Goal: Navigation & Orientation: Find specific page/section

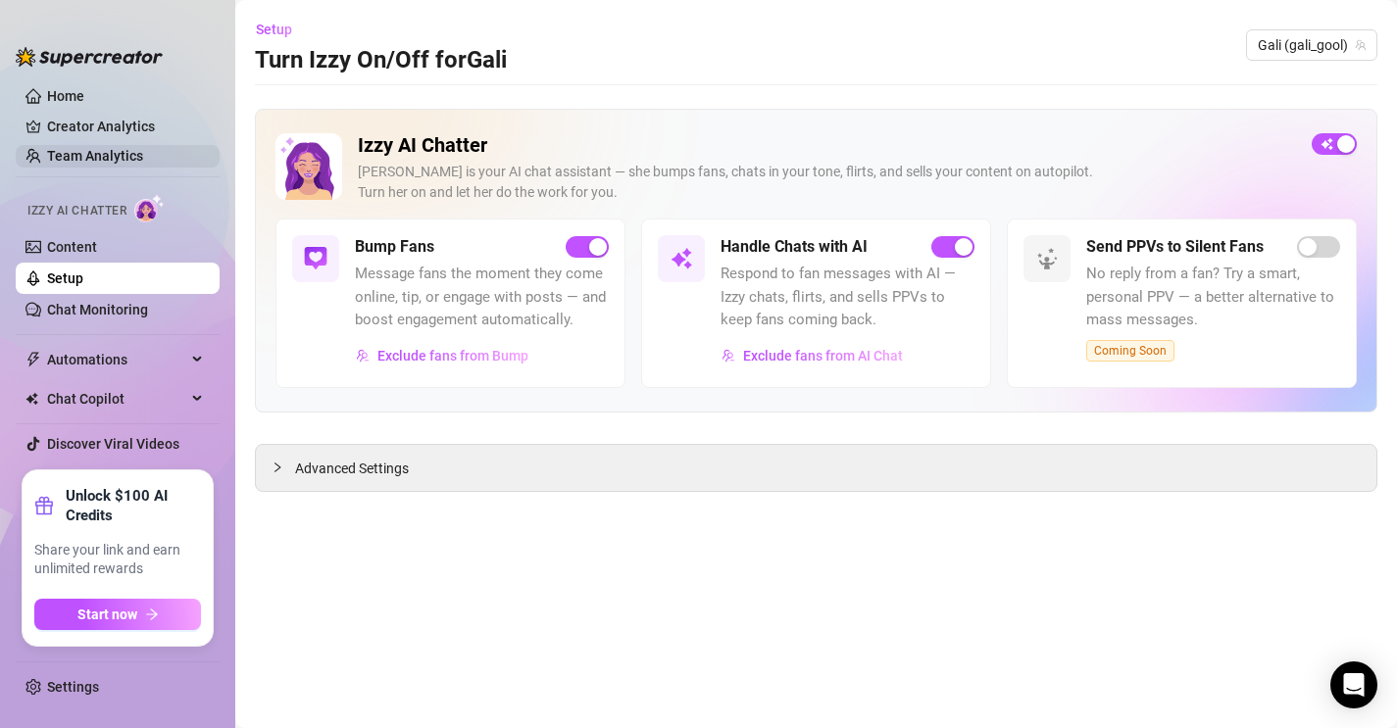
click at [77, 148] on link "Team Analytics" at bounding box center [95, 156] width 96 height 16
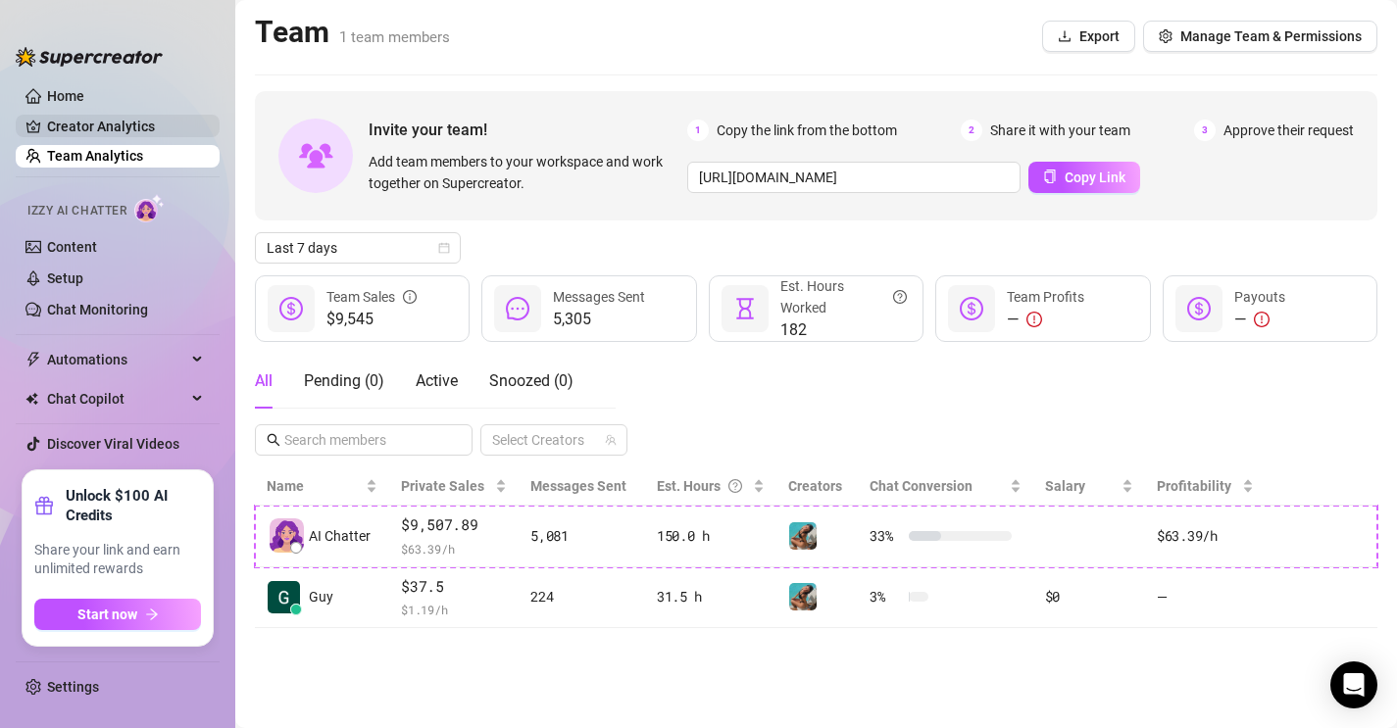
click at [105, 134] on link "Creator Analytics" at bounding box center [125, 126] width 157 height 31
